Goal: Book appointment/travel/reservation

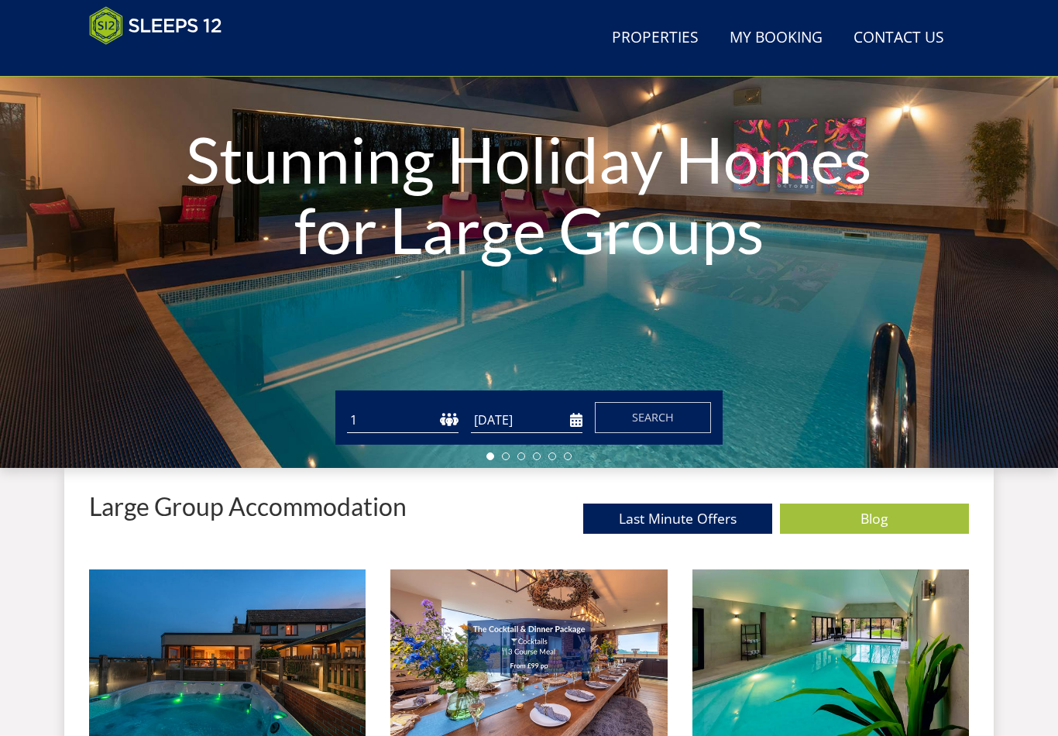
scroll to position [201, 0]
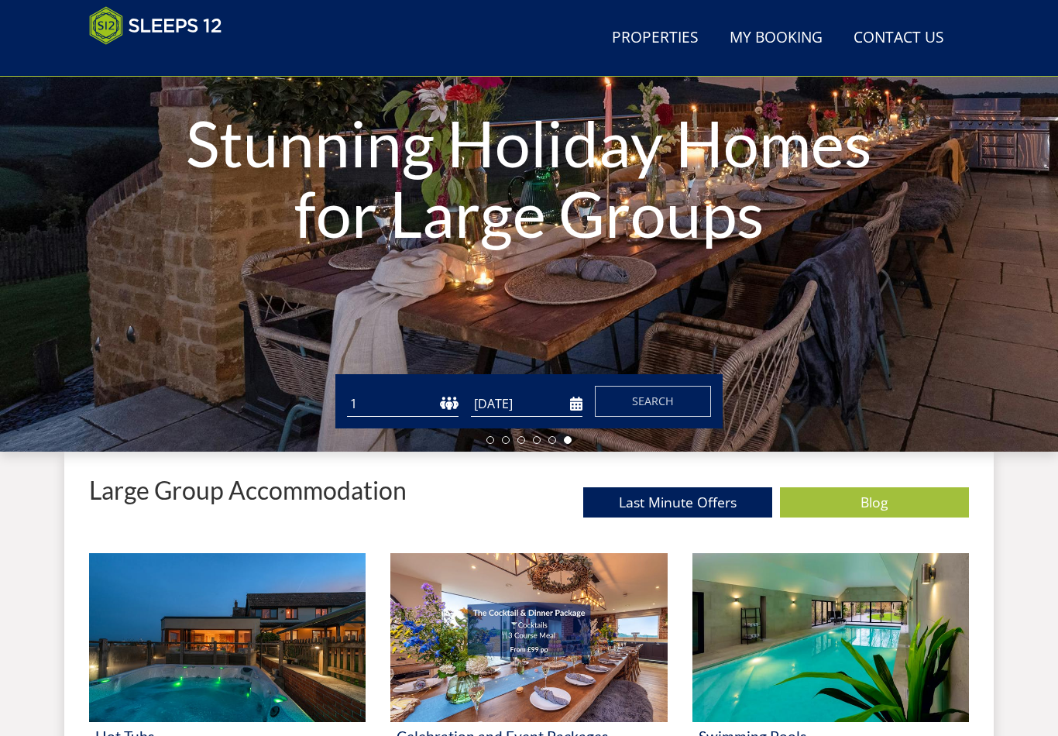
click at [452, 405] on select "1 2 3 4 5 6 7 8 9 10 11 12 13 14 15 16 17 18 19 20 21 22 23 24 25 26 27 28 29 3…" at bounding box center [403, 404] width 112 height 26
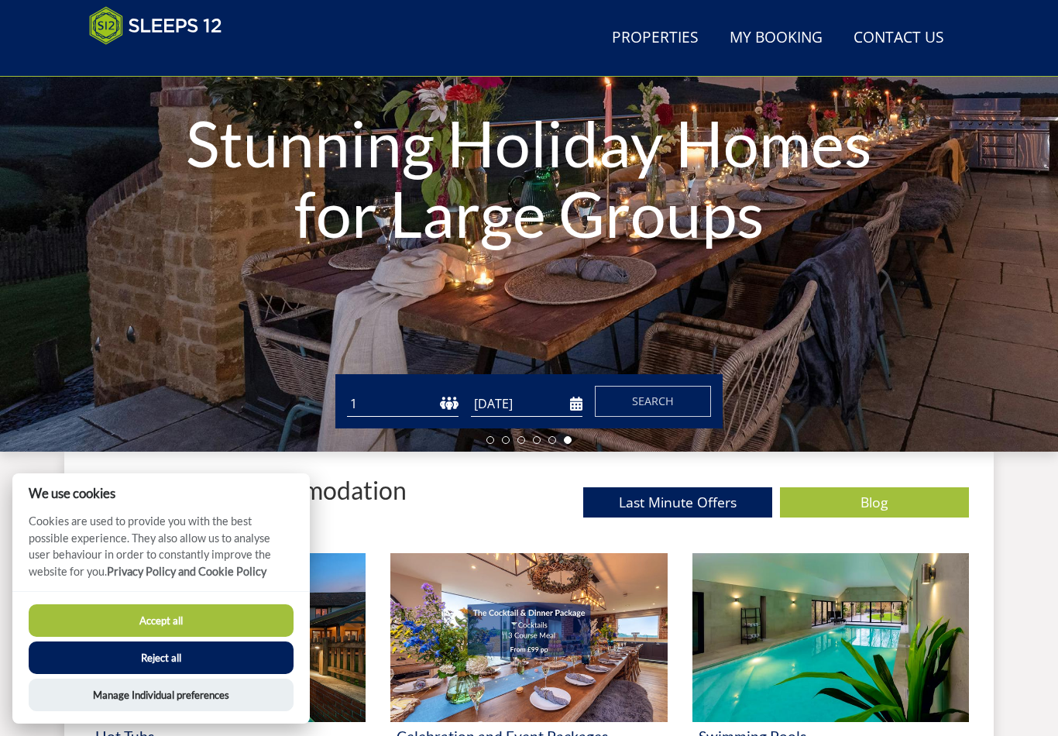
select select "20"
click at [567, 414] on input "[DATE]" at bounding box center [527, 404] width 112 height 26
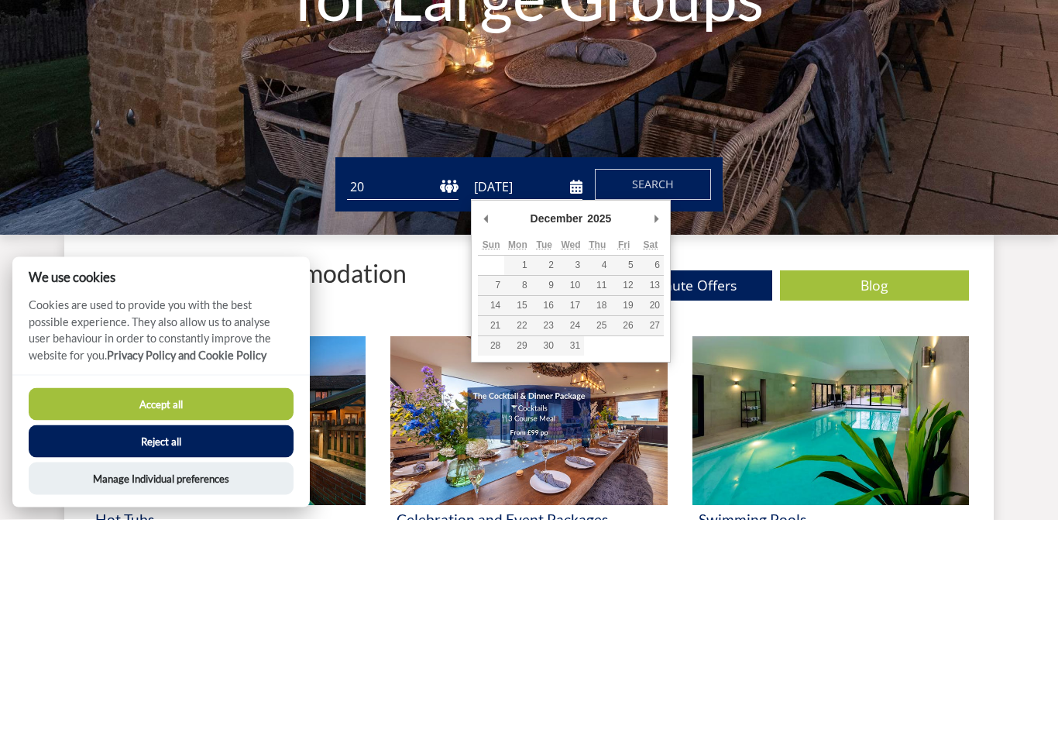
type input "[DATE]"
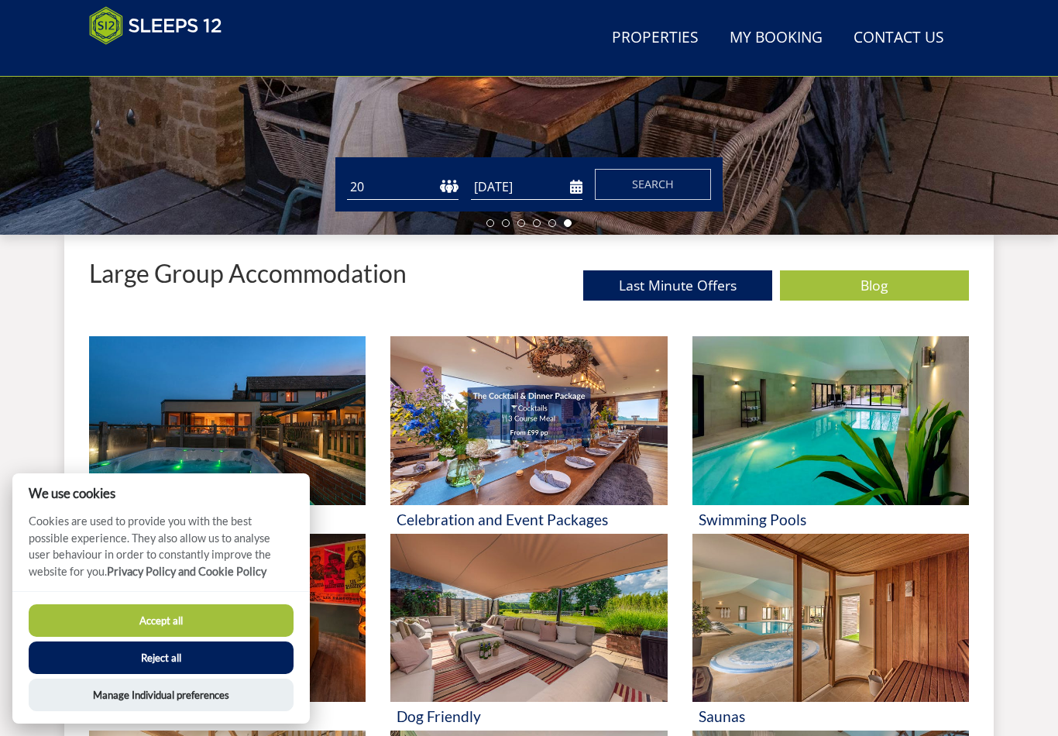
click at [676, 191] on button "Search" at bounding box center [653, 184] width 116 height 31
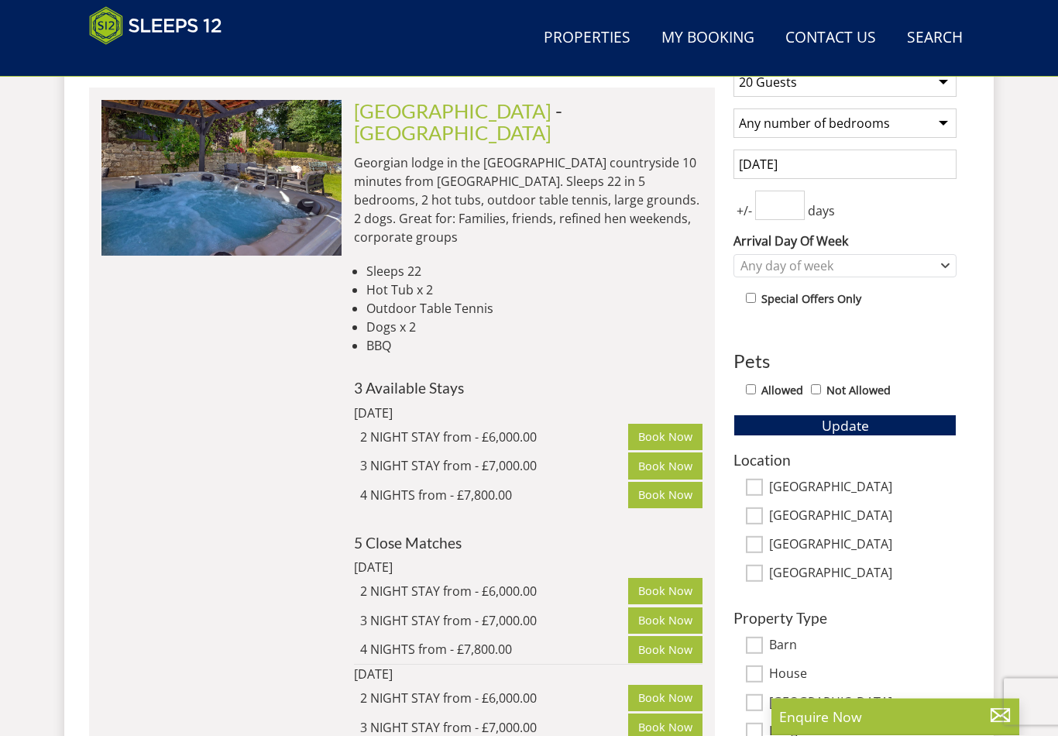
scroll to position [642, 0]
click at [292, 232] on img at bounding box center [221, 177] width 240 height 155
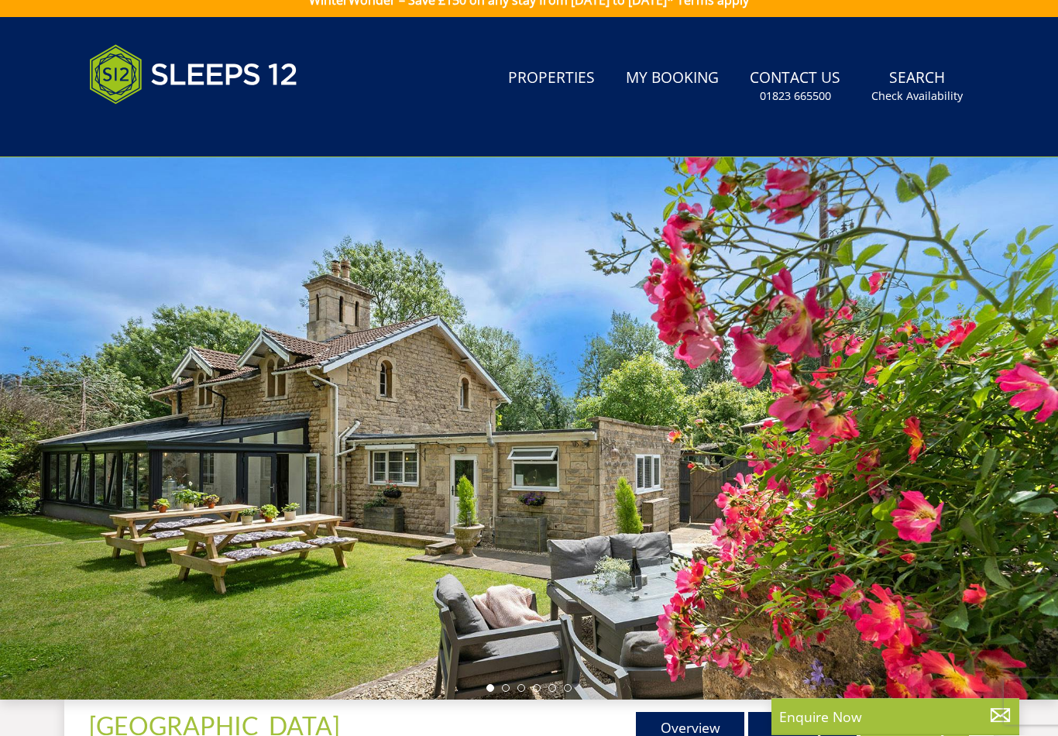
scroll to position [58, 0]
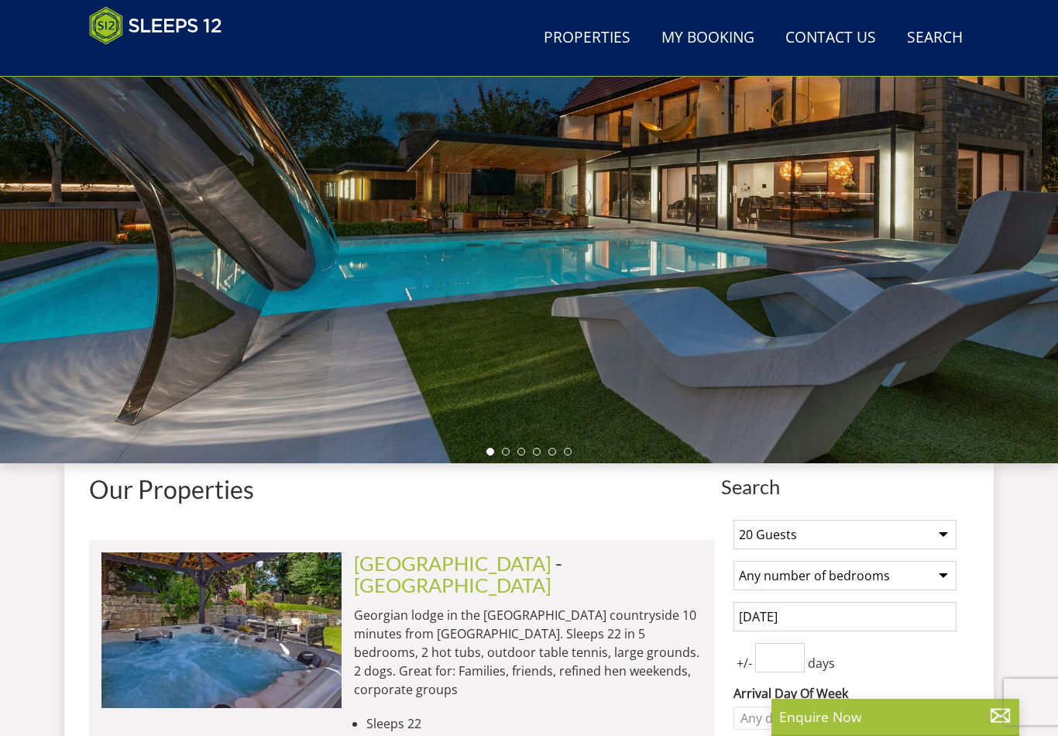
scroll to position [0, 4808]
